Goal: Task Accomplishment & Management: Use online tool/utility

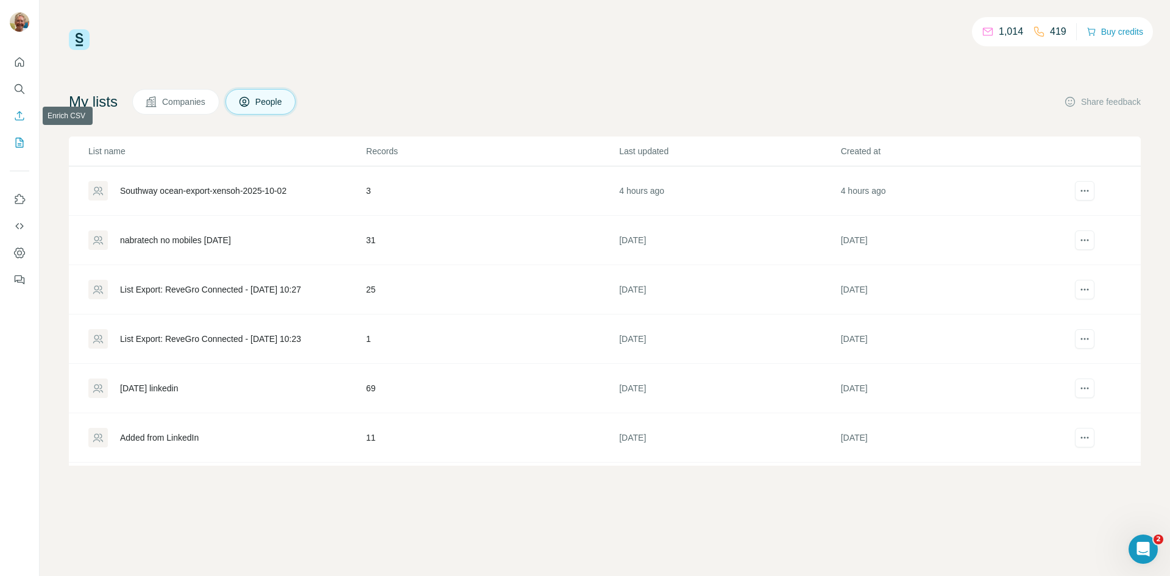
click at [15, 113] on icon "Enrich CSV" at bounding box center [19, 116] width 12 height 12
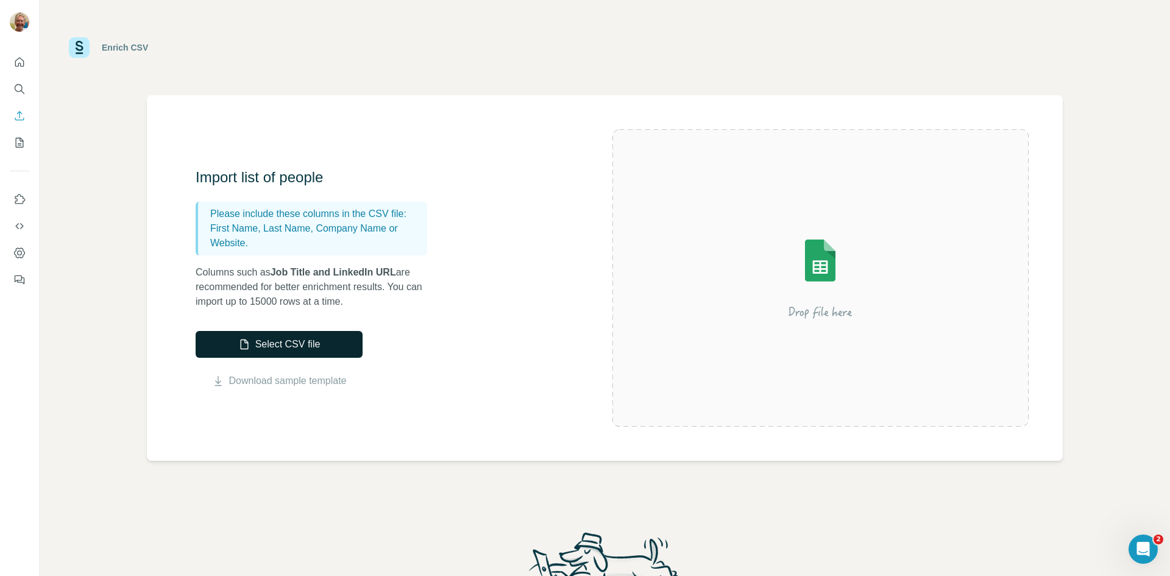
click at [281, 339] on button "Select CSV file" at bounding box center [279, 344] width 167 height 27
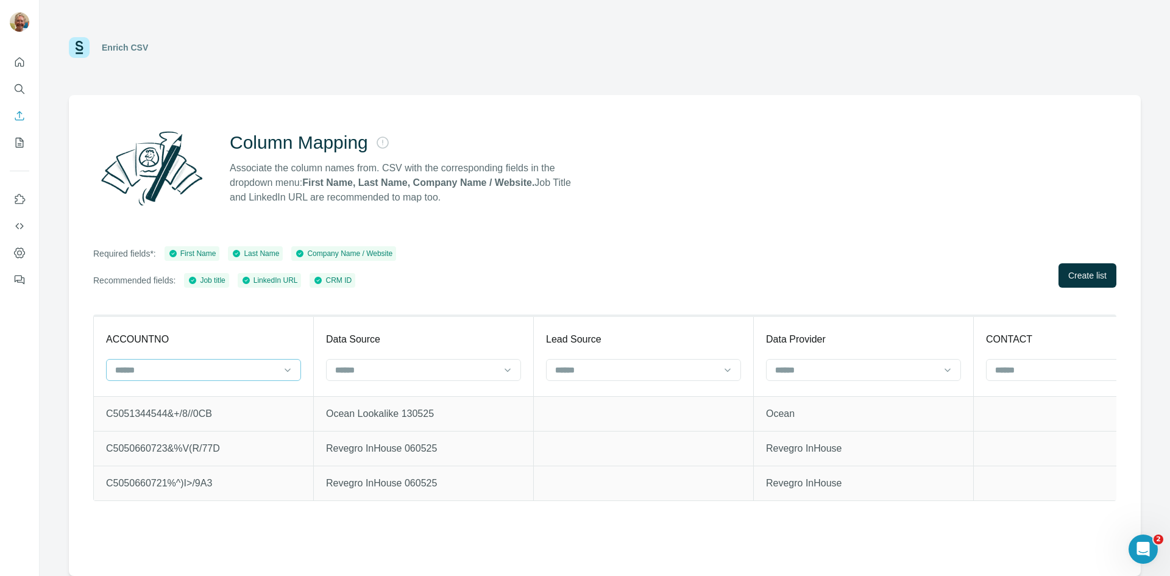
click at [273, 366] on input at bounding box center [196, 369] width 165 height 13
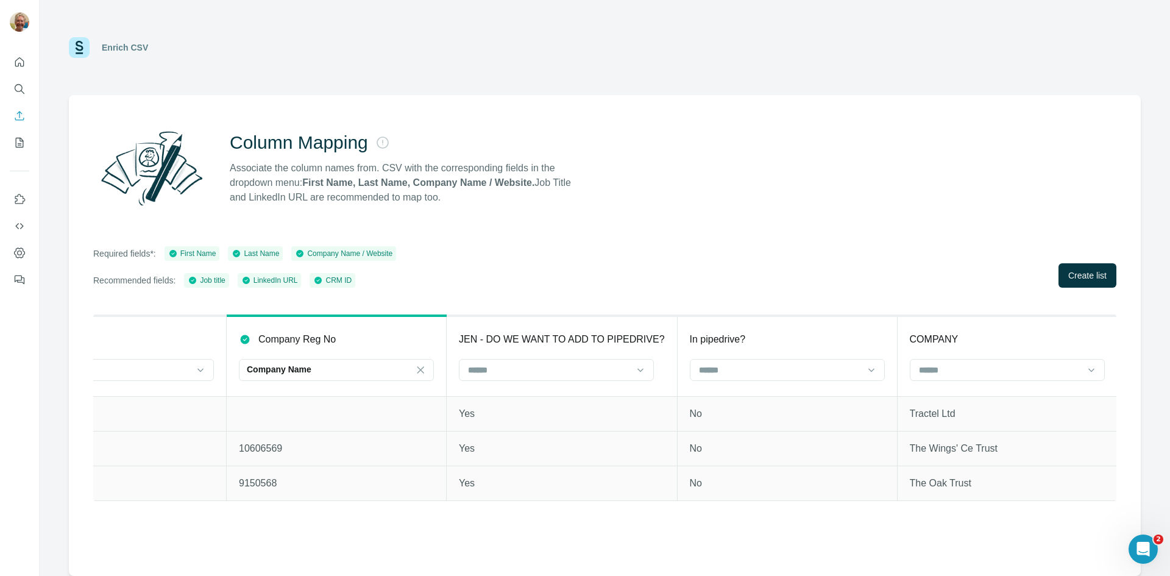
scroll to position [0, 1472]
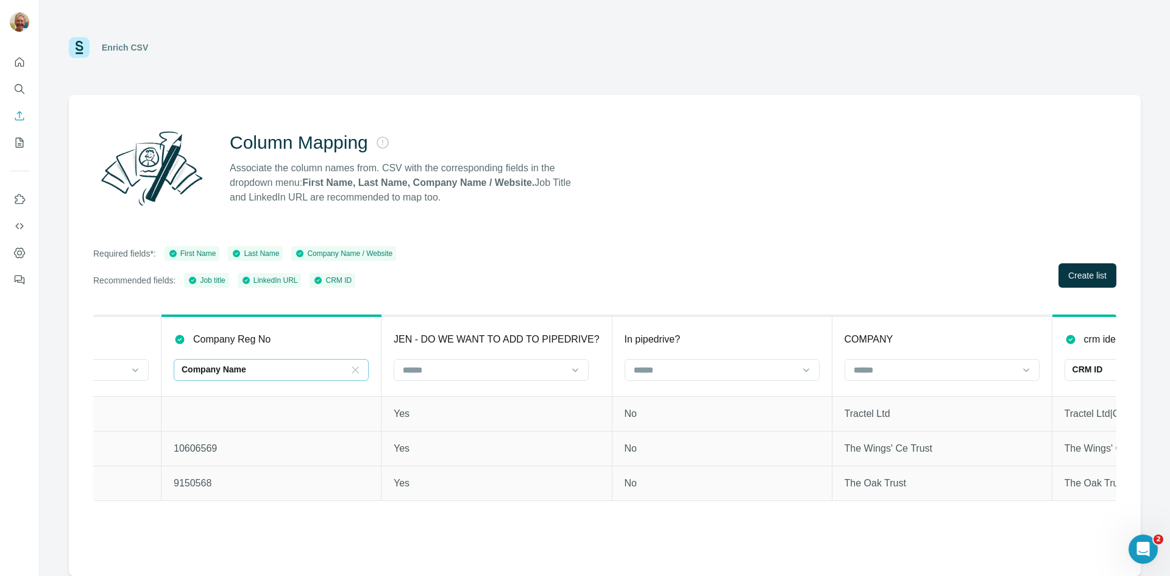
click at [357, 369] on icon at bounding box center [355, 369] width 7 height 7
click at [947, 370] on input at bounding box center [935, 369] width 165 height 13
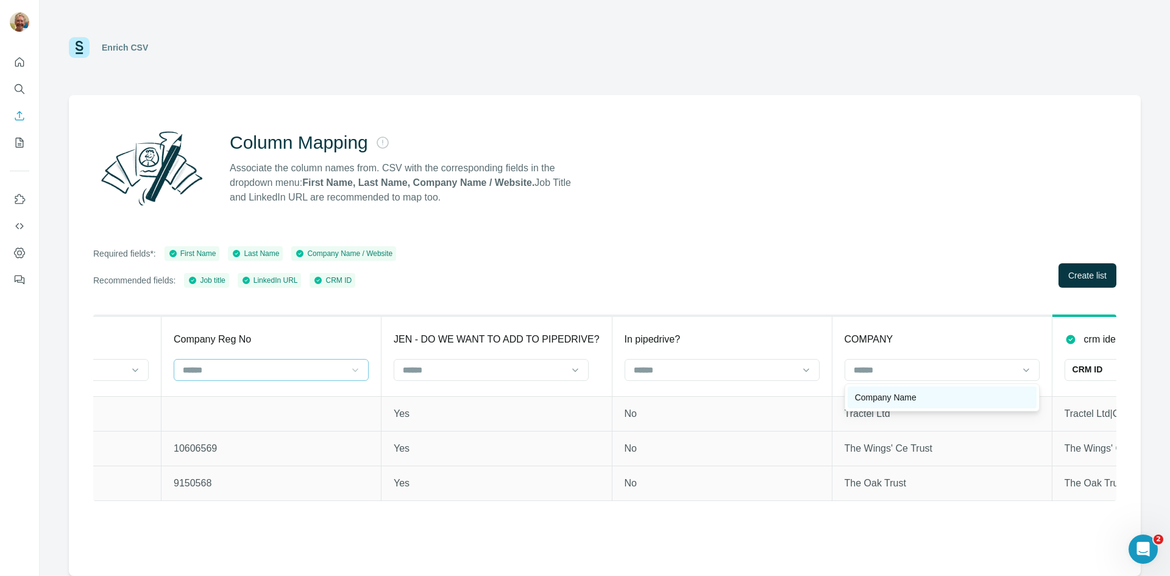
click at [907, 403] on div "Company Name" at bounding box center [942, 397] width 189 height 22
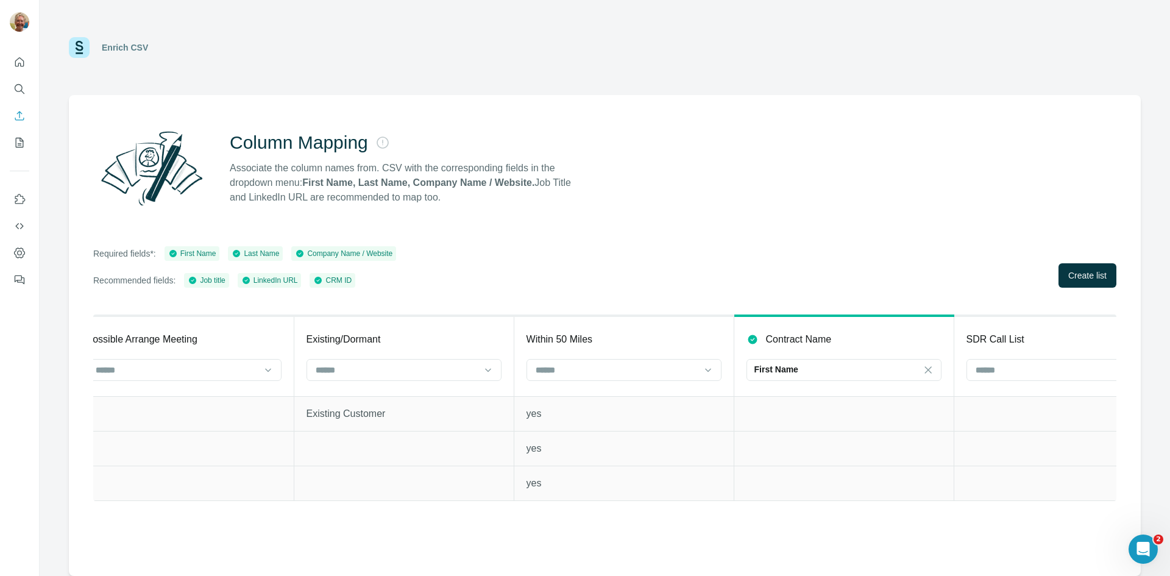
scroll to position [0, 13412]
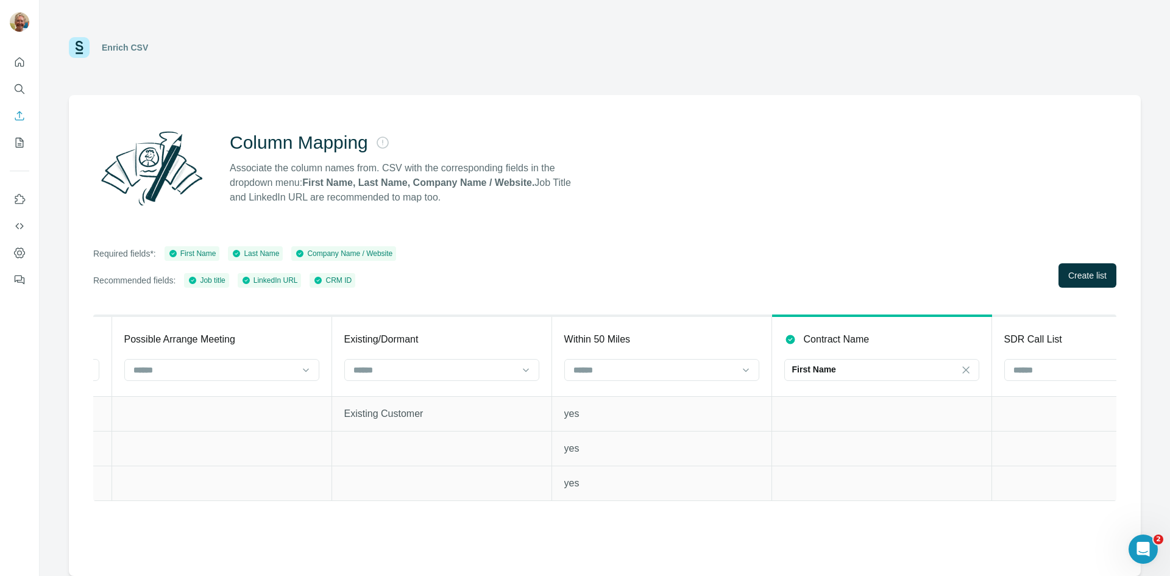
click at [971, 369] on icon at bounding box center [966, 370] width 12 height 12
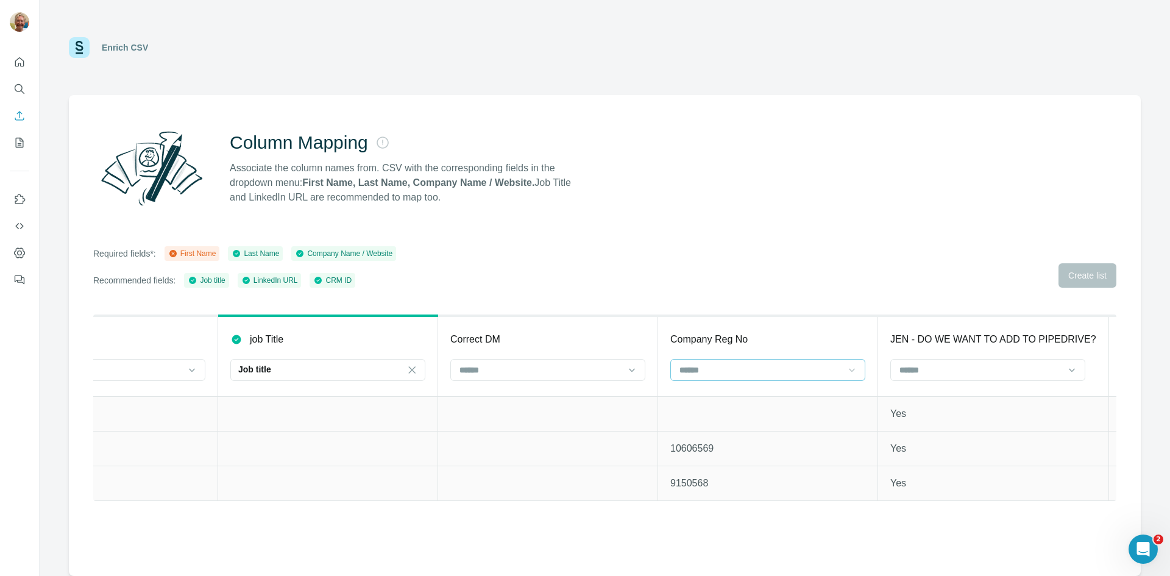
scroll to position [0, 957]
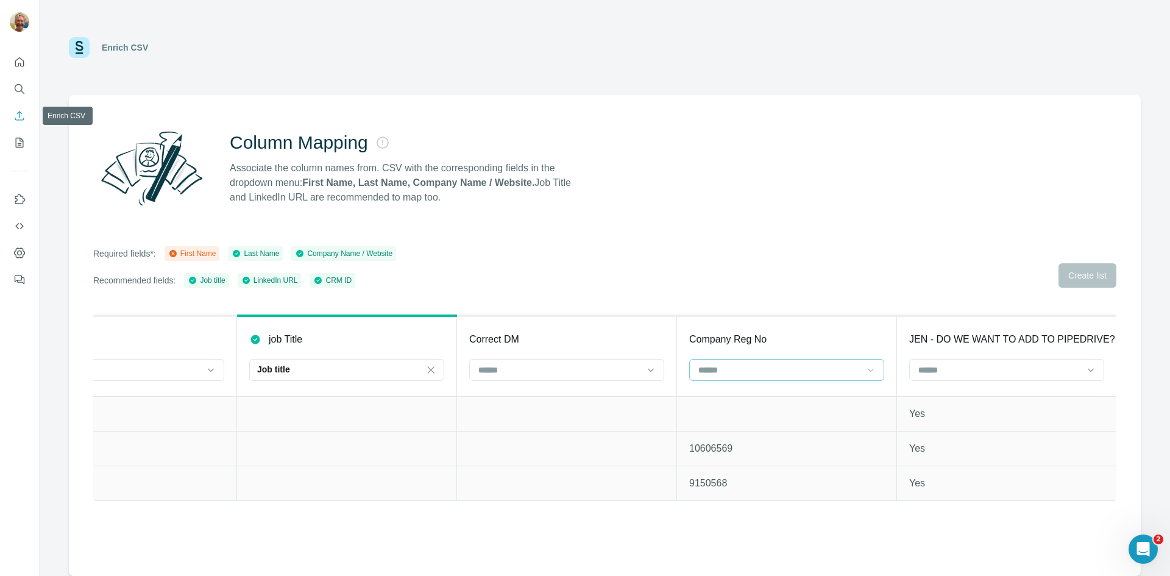
click at [17, 112] on icon "Enrich CSV" at bounding box center [19, 116] width 12 height 12
click at [17, 130] on nav at bounding box center [20, 102] width 20 height 102
click at [19, 136] on button "My lists" at bounding box center [20, 143] width 20 height 22
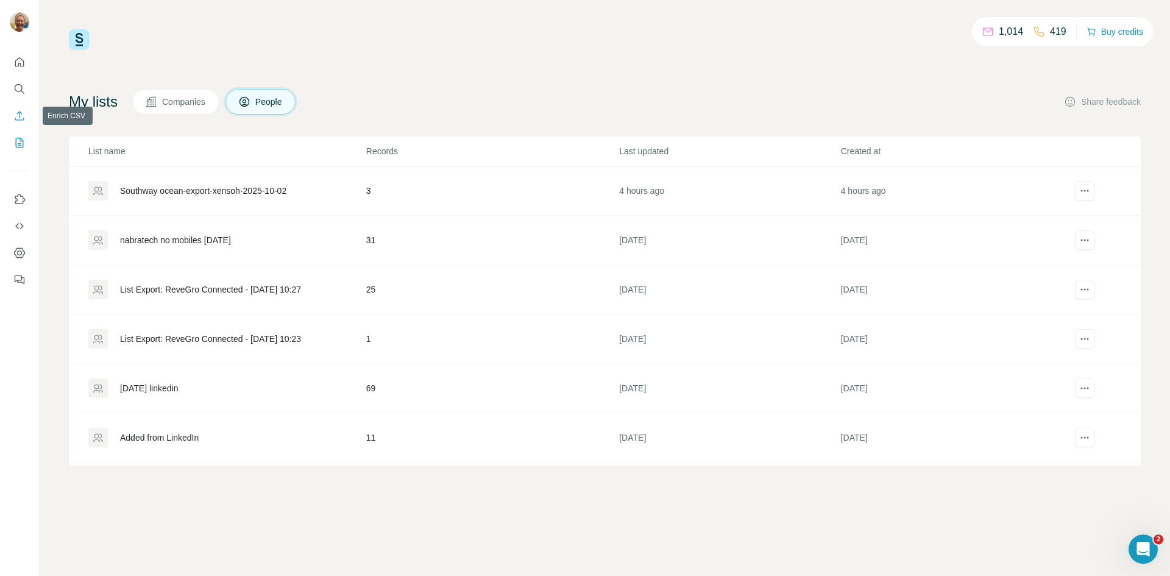
click at [20, 115] on icon "Enrich CSV" at bounding box center [19, 116] width 12 height 12
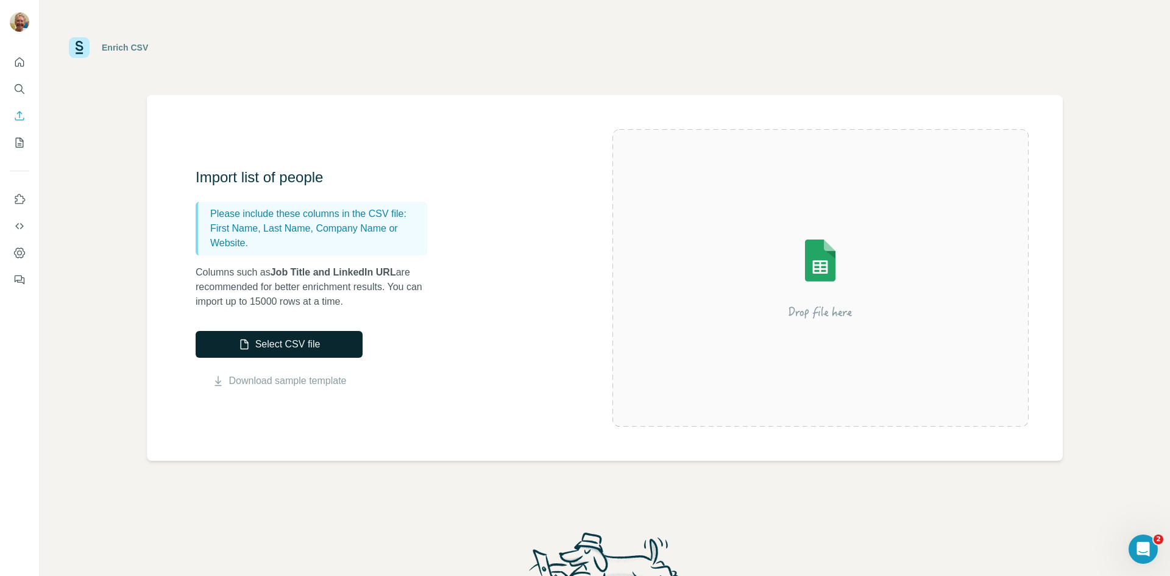
click at [258, 348] on button "Select CSV file" at bounding box center [279, 344] width 167 height 27
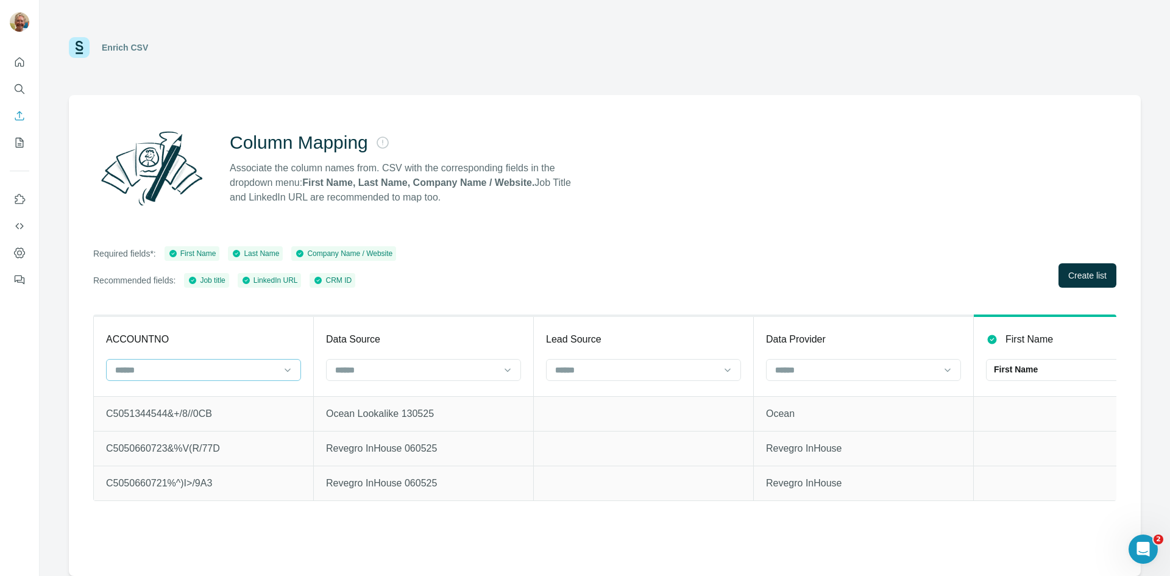
click at [211, 374] on input at bounding box center [196, 369] width 165 height 13
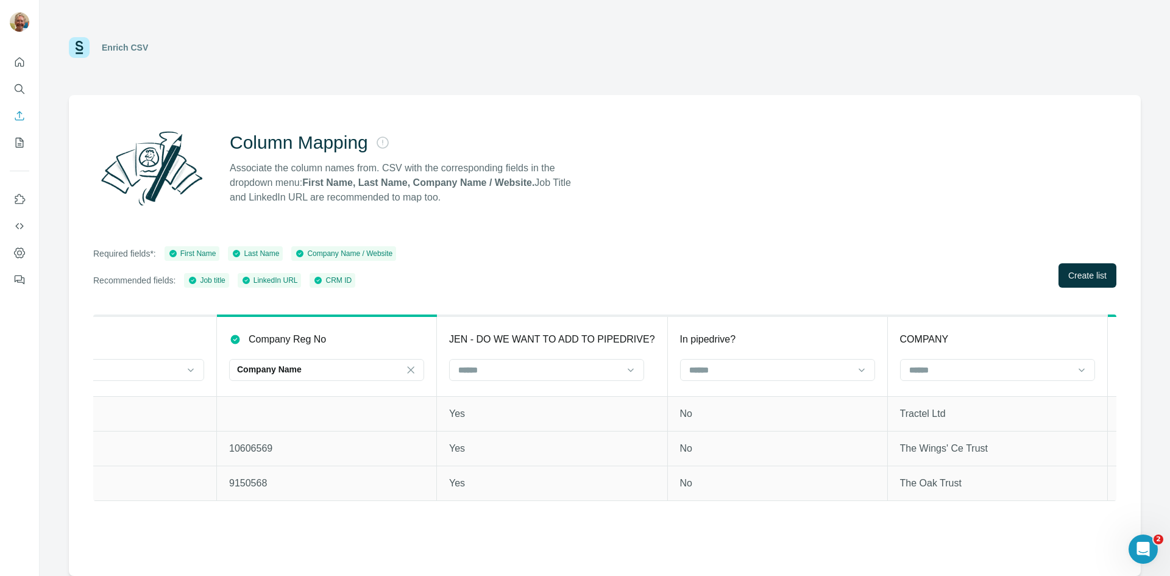
scroll to position [0, 1675]
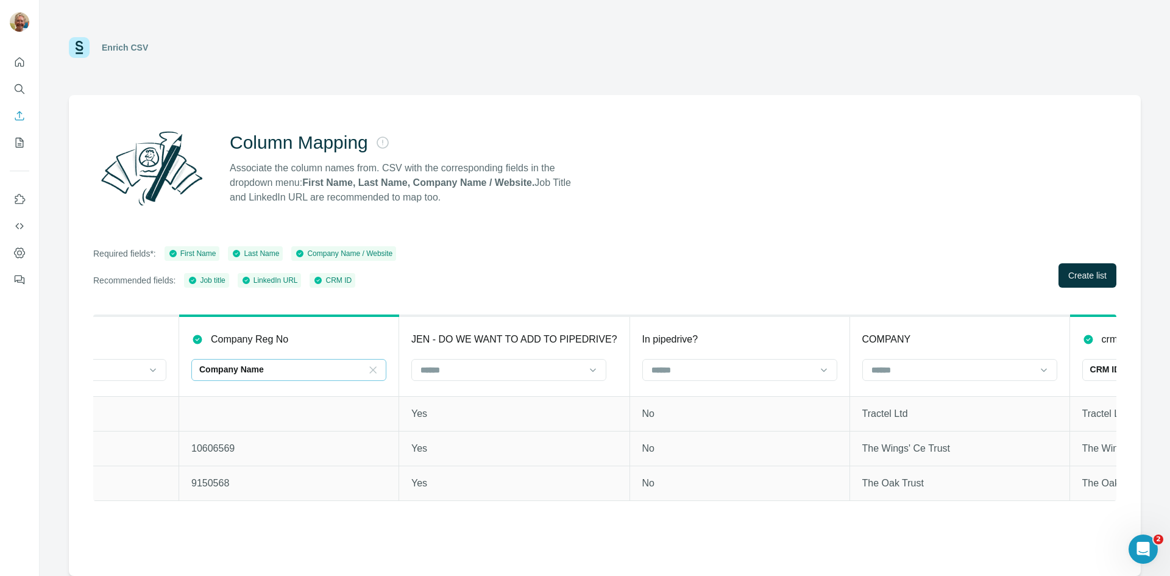
click at [372, 368] on icon at bounding box center [373, 369] width 7 height 7
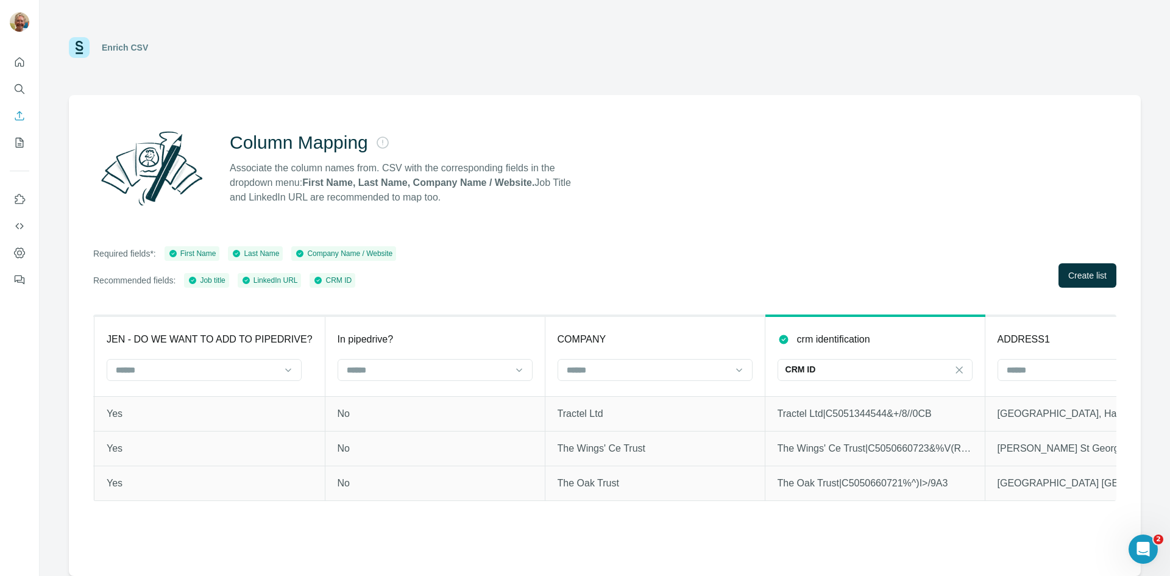
scroll to position [0, 2418]
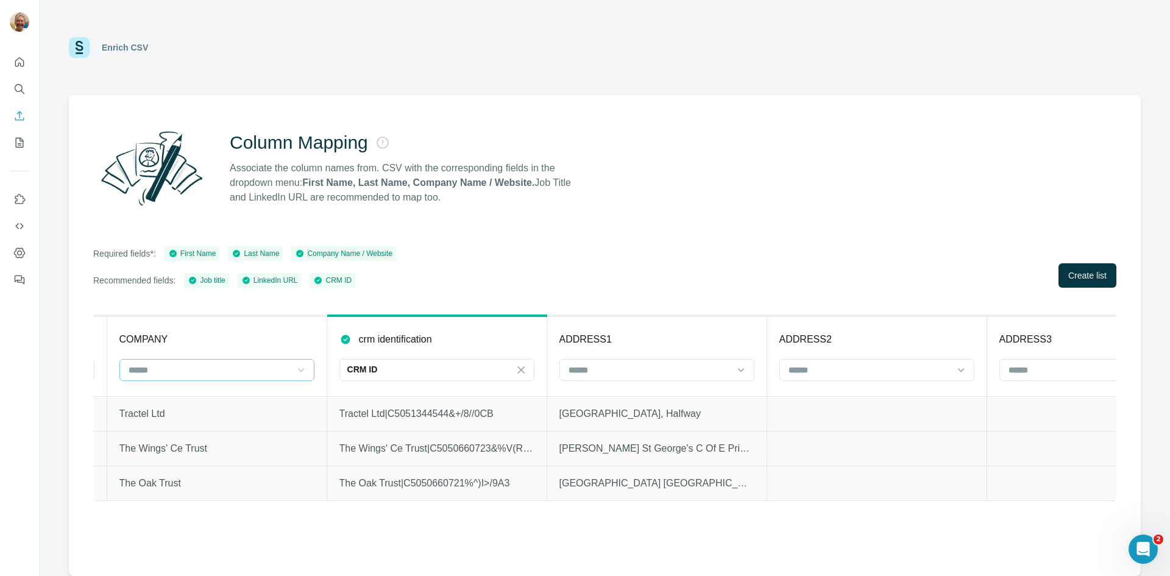
click at [297, 369] on icon at bounding box center [301, 370] width 12 height 12
click at [244, 405] on div "Company Name" at bounding box center [216, 397] width 189 height 22
click at [1076, 277] on span "Create list" at bounding box center [1087, 275] width 38 height 12
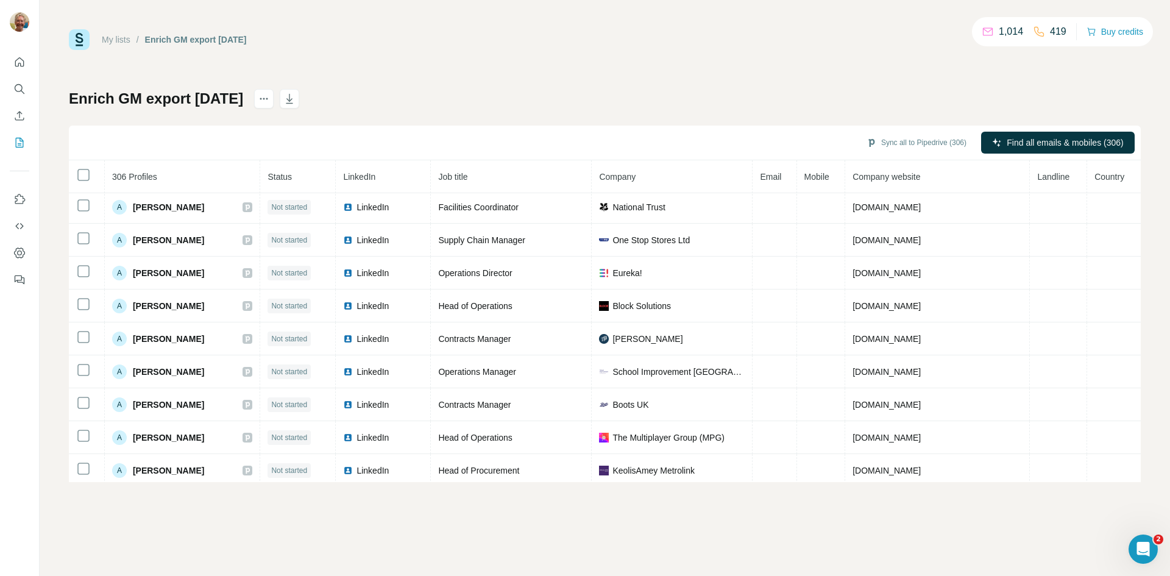
scroll to position [2015, 0]
